Goal: Task Accomplishment & Management: Manage account settings

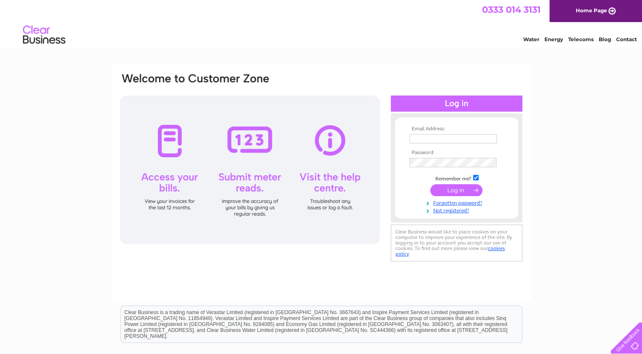
click at [446, 140] on input "text" at bounding box center [452, 138] width 87 height 9
type input "cowhillfarms@hotmail.com"
click at [465, 190] on input "submit" at bounding box center [456, 190] width 52 height 12
click at [450, 196] on td at bounding box center [456, 190] width 98 height 16
click at [456, 189] on input "submit" at bounding box center [456, 190] width 52 height 12
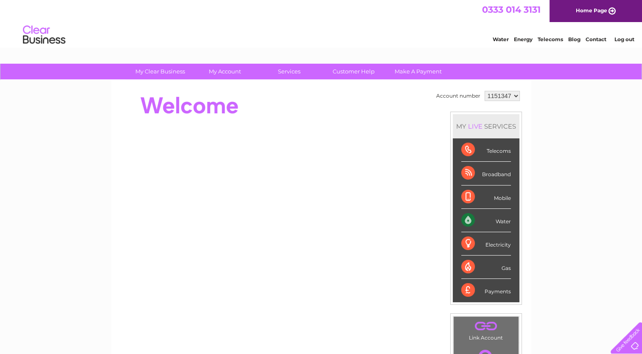
click at [500, 217] on div "Water" at bounding box center [486, 220] width 50 height 23
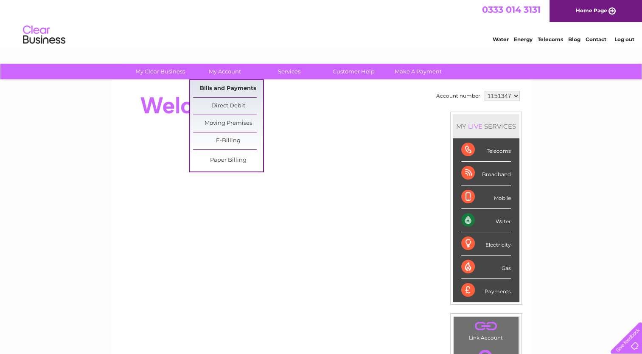
click at [229, 86] on link "Bills and Payments" at bounding box center [228, 88] width 70 height 17
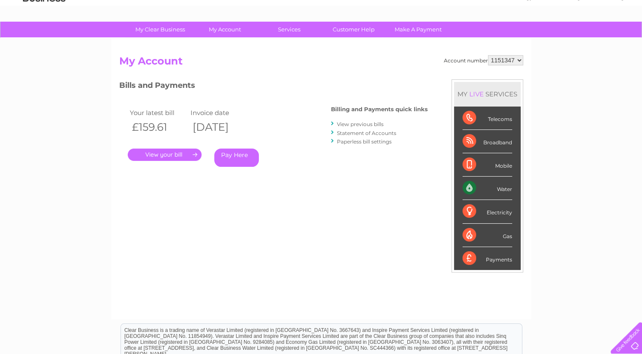
scroll to position [42, 0]
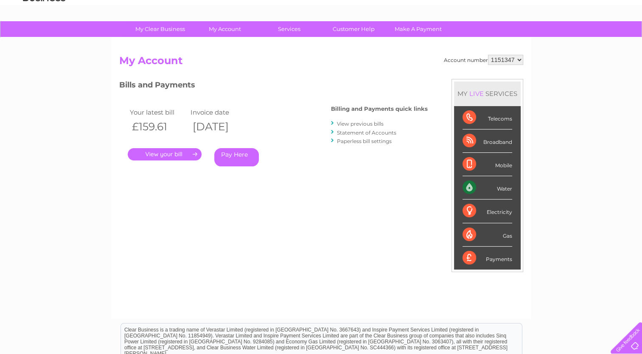
click at [167, 155] on link "." at bounding box center [165, 154] width 74 height 12
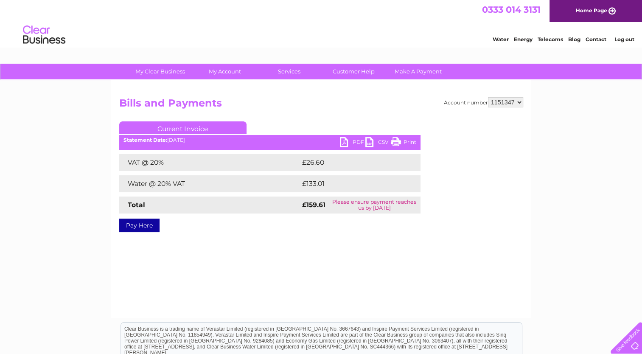
click at [342, 140] on link "PDF" at bounding box center [352, 143] width 25 height 12
click at [610, 9] on link "Home Page" at bounding box center [595, 11] width 92 height 22
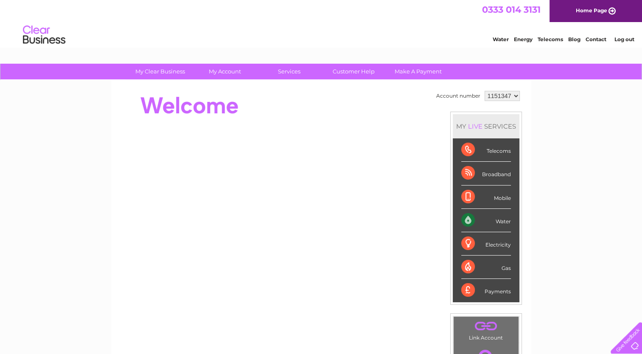
click at [617, 40] on link "Log out" at bounding box center [624, 39] width 20 height 6
